Goal: Transaction & Acquisition: Purchase product/service

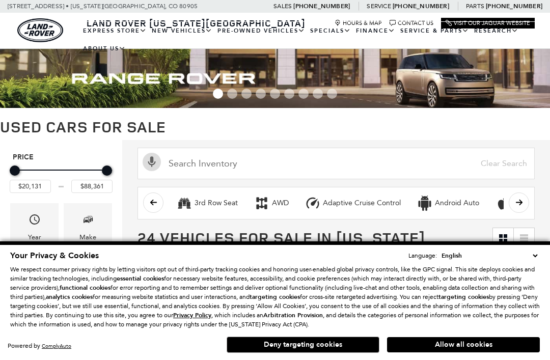
scroll to position [52, 0]
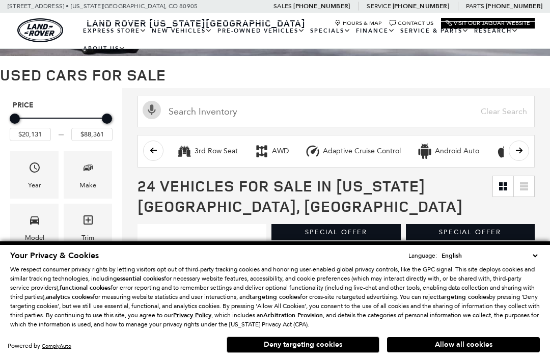
click at [261, 342] on button "Deny targeting cookies" at bounding box center [303, 345] width 153 height 16
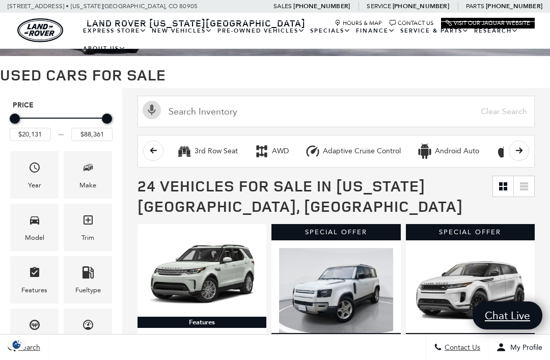
scroll to position [0, 0]
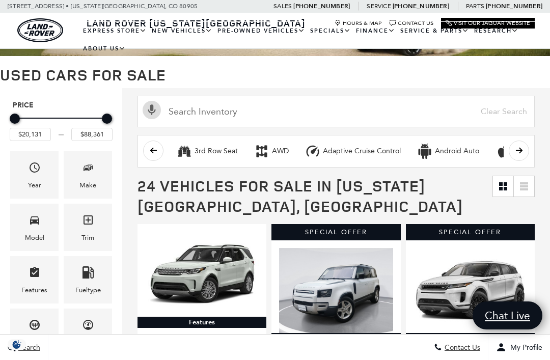
click at [35, 232] on span "Model" at bounding box center [35, 221] width 12 height 21
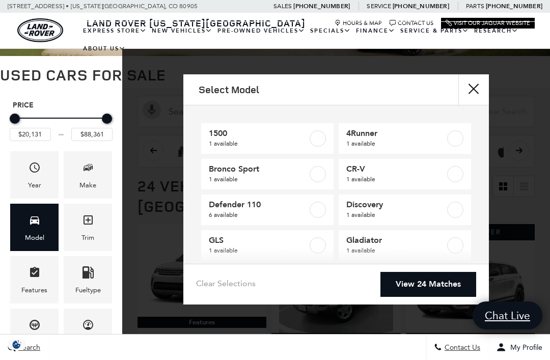
click at [318, 209] on label at bounding box center [318, 210] width 16 height 16
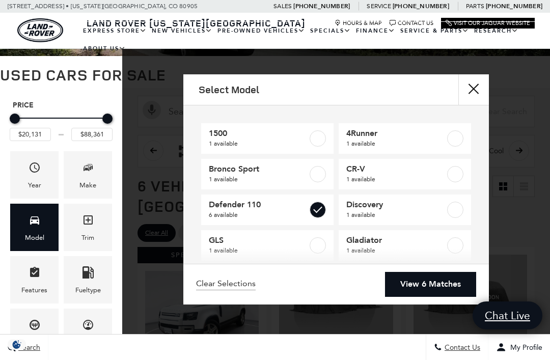
type input "$42,276"
checkbox input "true"
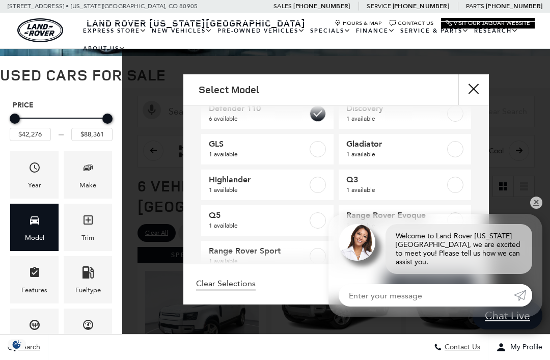
scroll to position [111, 0]
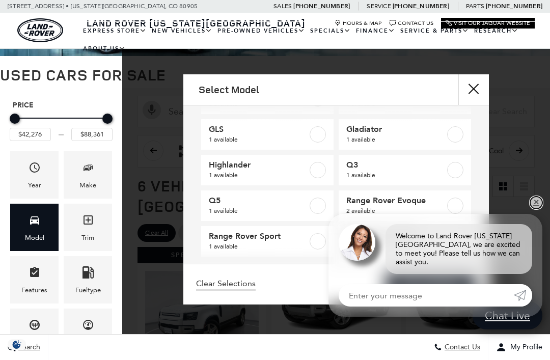
click at [534, 207] on link "✕" at bounding box center [536, 203] width 12 height 12
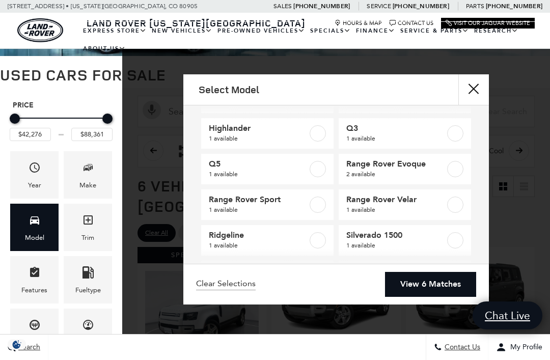
scroll to position [149, 0]
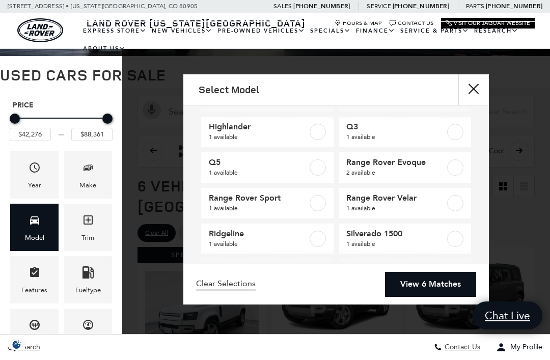
click at [313, 203] on label at bounding box center [318, 203] width 16 height 16
checkbox input "true"
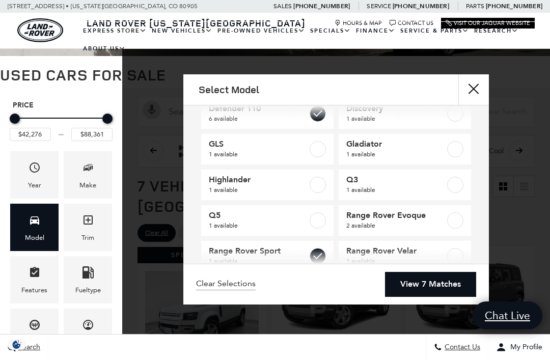
scroll to position [160, 0]
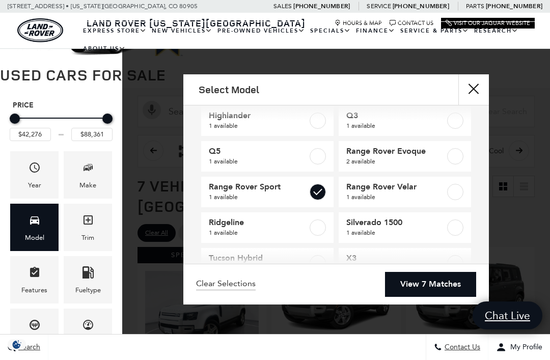
click at [407, 297] on link "View 7 Matches" at bounding box center [430, 284] width 91 height 25
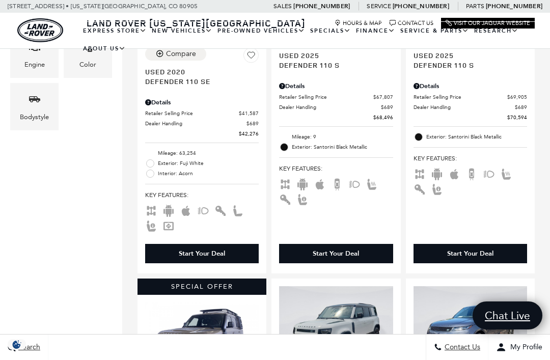
scroll to position [380, 0]
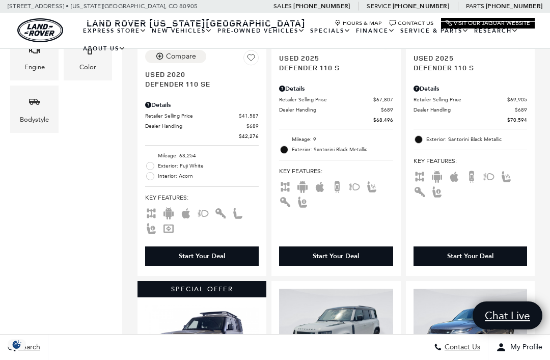
click at [0, 0] on link "How Express Works" at bounding box center [0, 0] width 0 height 0
